Goal: Task Accomplishment & Management: Use online tool/utility

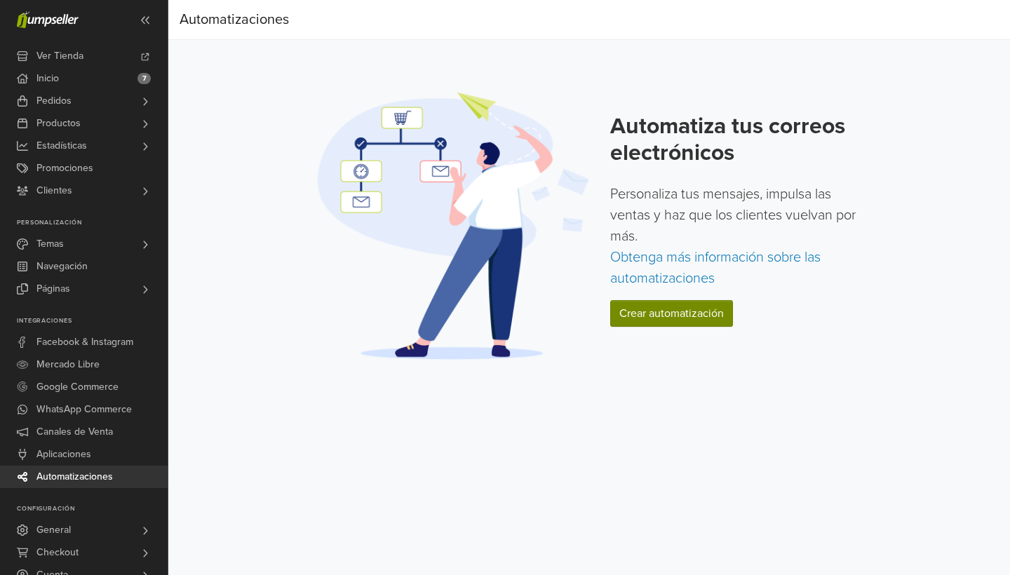
click at [650, 312] on link "Crear automatización" at bounding box center [671, 313] width 123 height 27
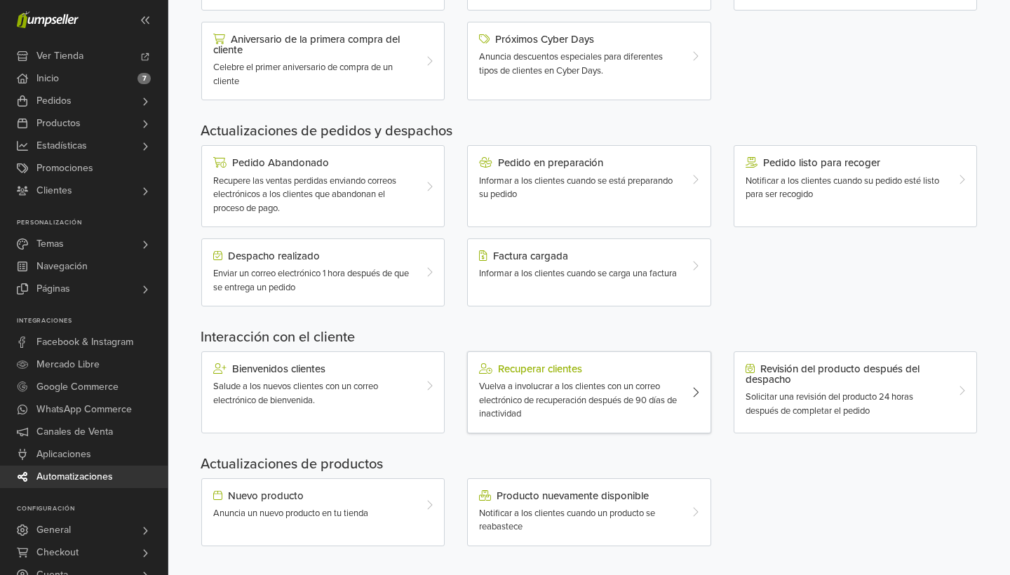
scroll to position [316, 0]
click at [348, 172] on div "Pedido Abandonado Recupere las ventas perdidas enviando correos electrónicos a …" at bounding box center [313, 187] width 221 height 58
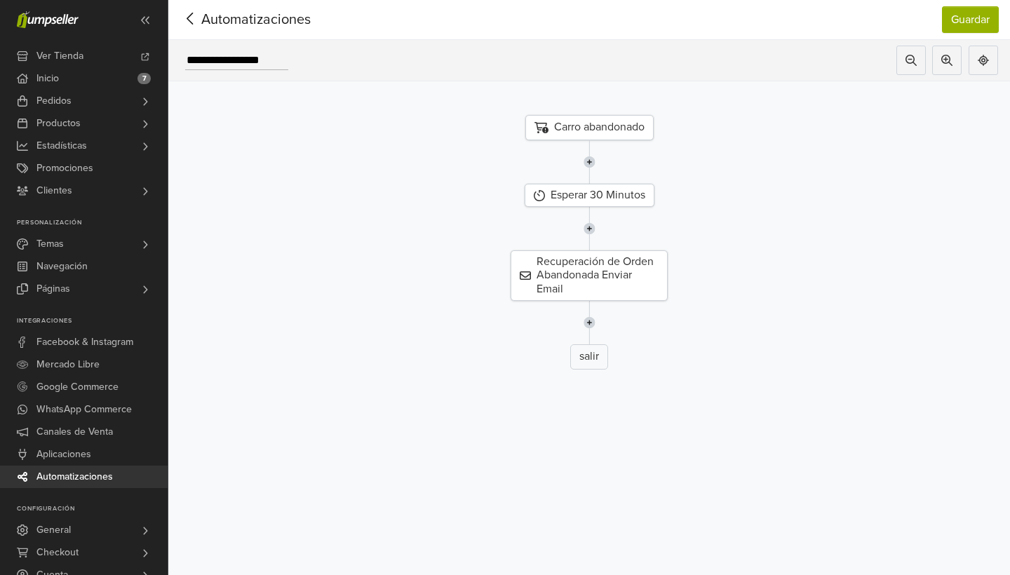
click at [195, 18] on icon at bounding box center [191, 19] width 22 height 18
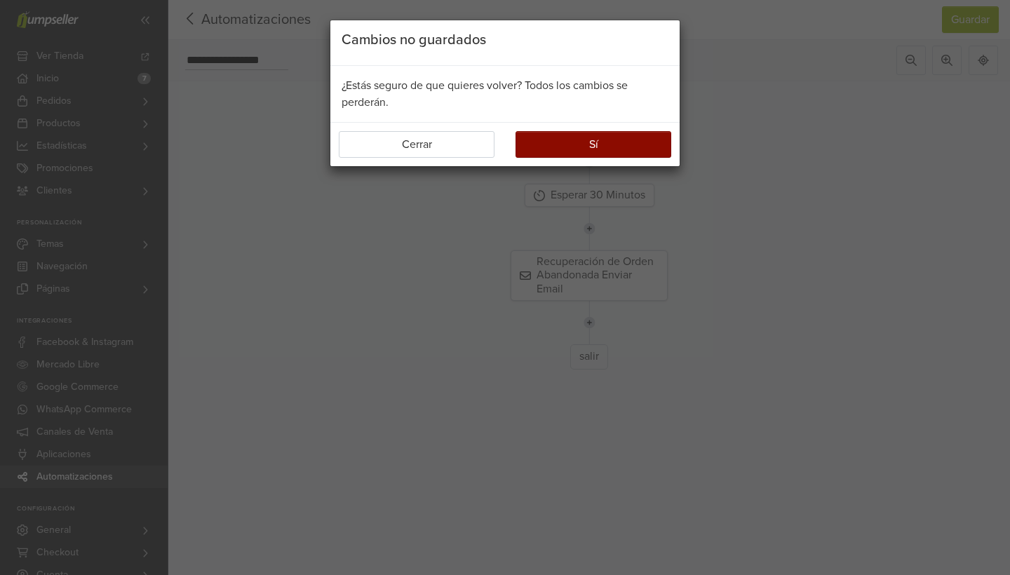
click at [540, 148] on button "Sí" at bounding box center [594, 144] width 156 height 27
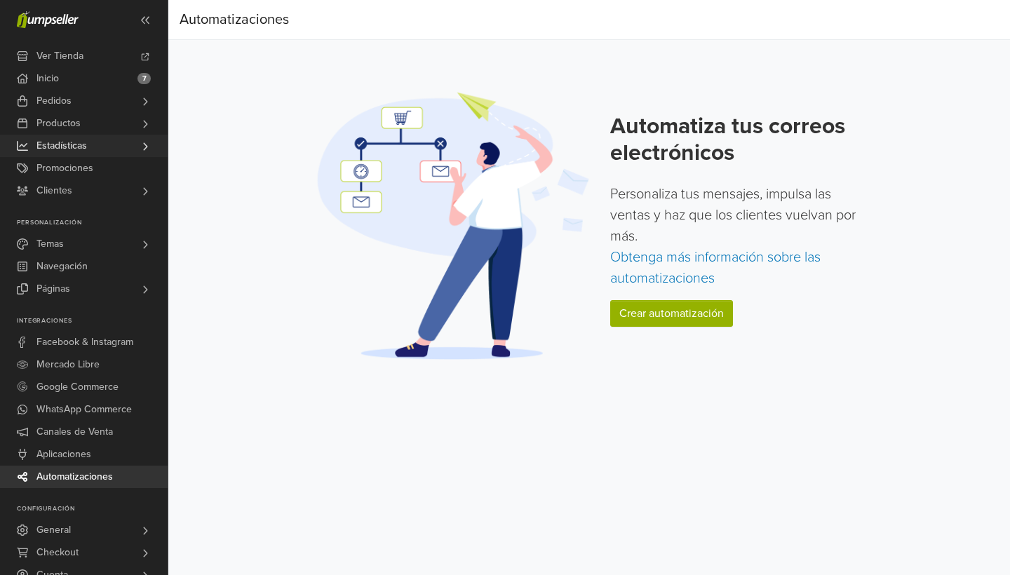
click at [81, 142] on span "Estadísticas" at bounding box center [61, 146] width 51 height 22
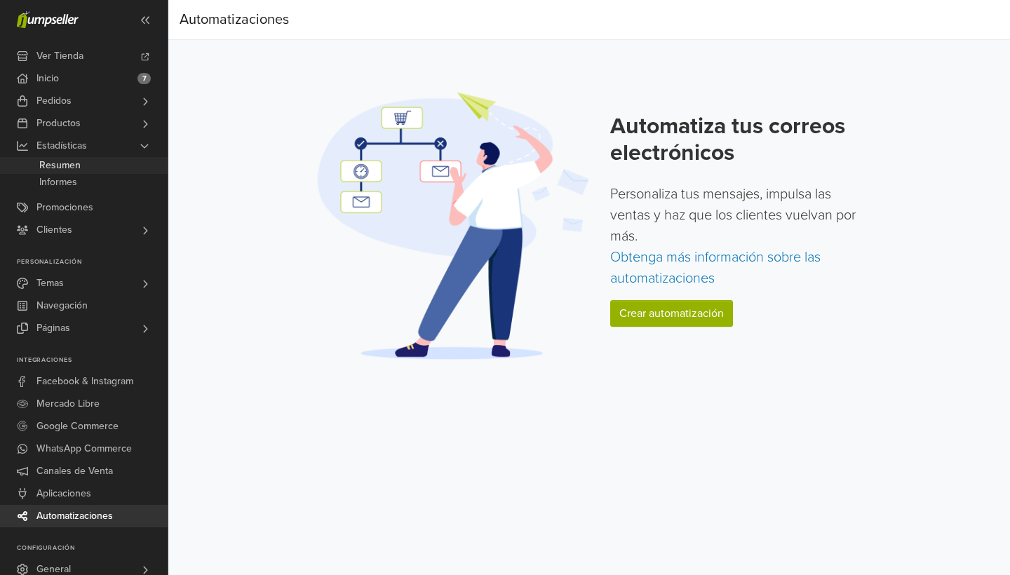
click at [81, 166] on span "Resumen" at bounding box center [59, 165] width 41 height 17
